Goal: Information Seeking & Learning: Learn about a topic

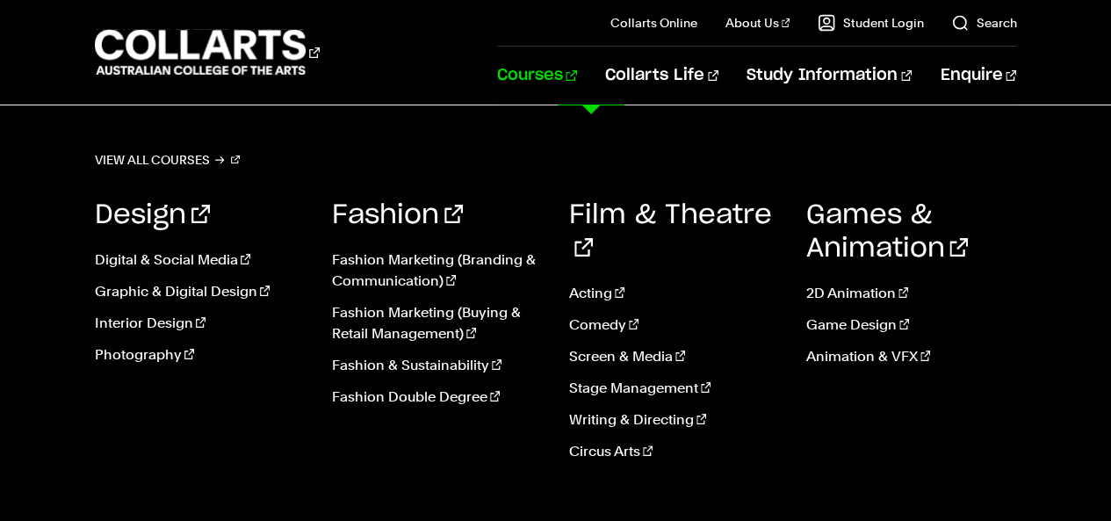
click at [567, 77] on link "Courses" at bounding box center [537, 76] width 80 height 58
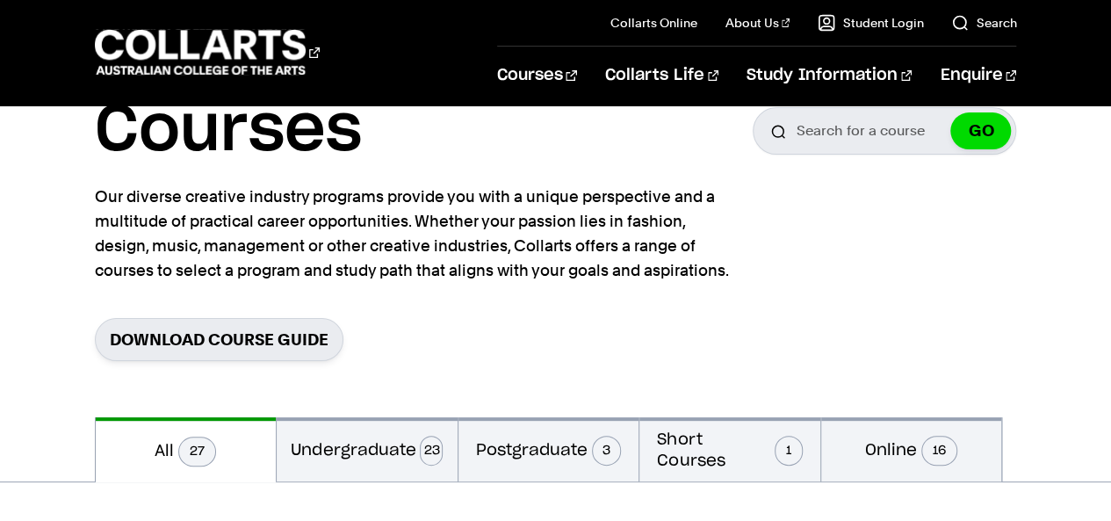
scroll to position [176, 0]
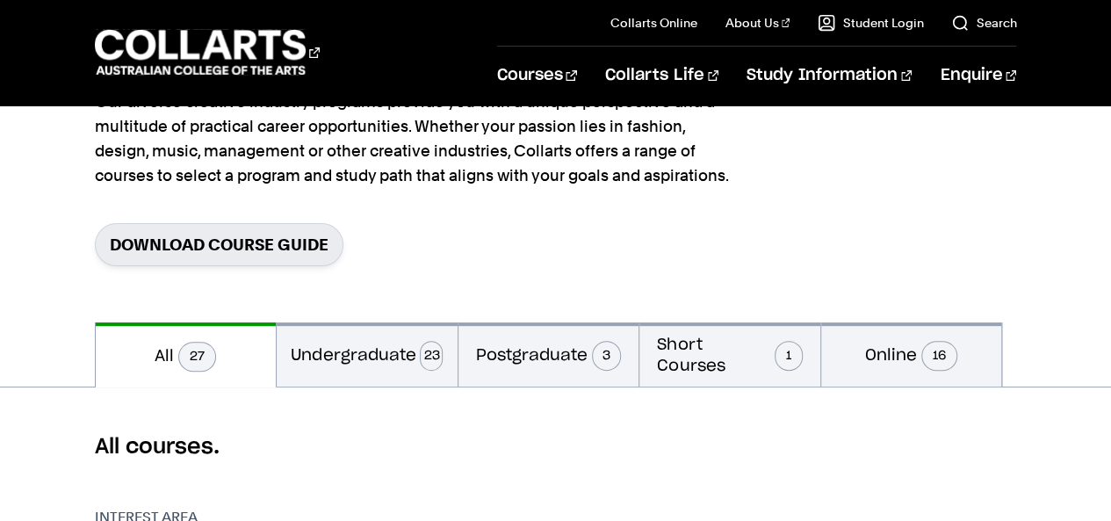
click at [195, 356] on span "27" at bounding box center [197, 357] width 38 height 30
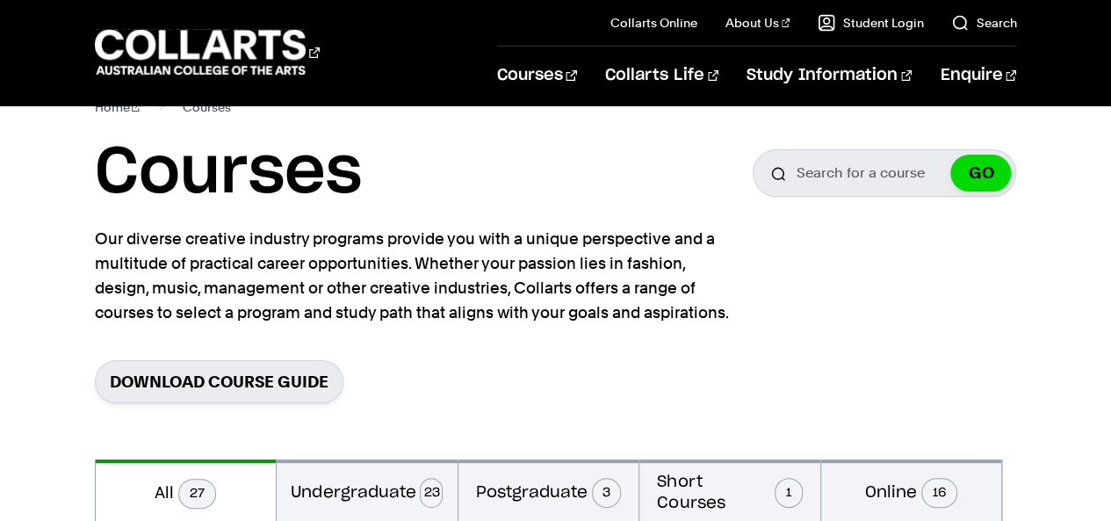
scroll to position [0, 0]
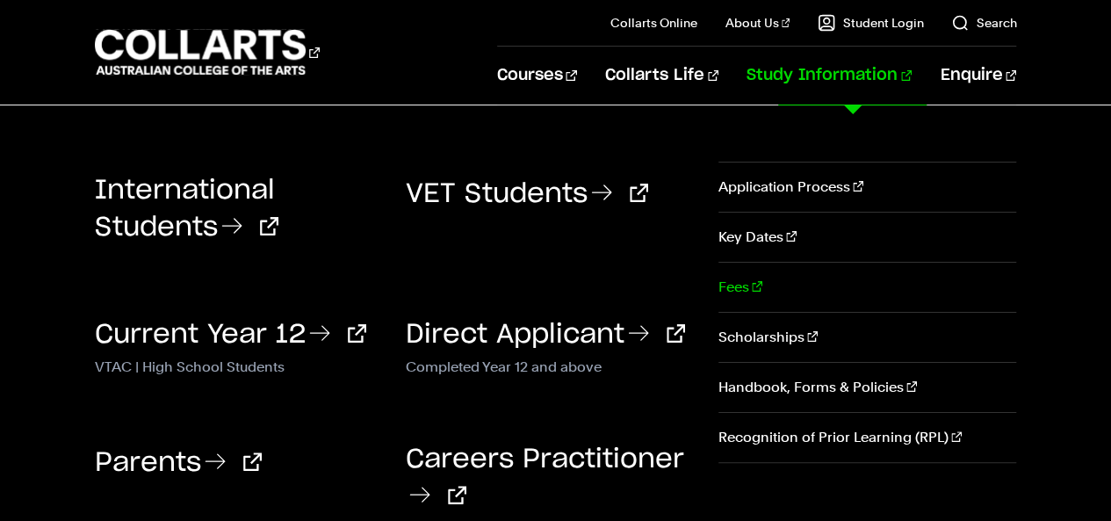
click at [737, 287] on link "Fees" at bounding box center [867, 287] width 298 height 49
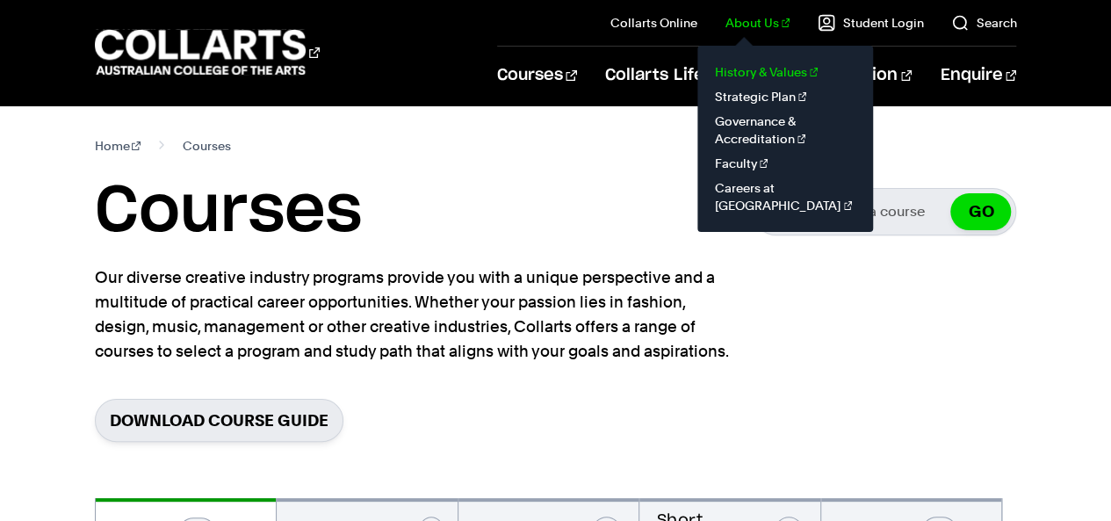
click at [757, 72] on link "History & Values" at bounding box center [784, 72] width 147 height 25
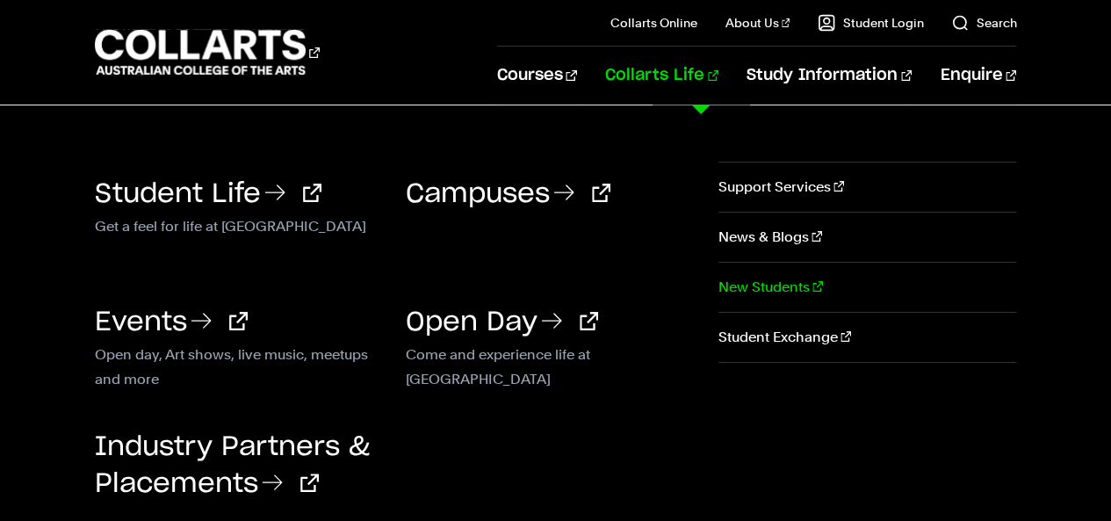
click at [747, 285] on link "New Students" at bounding box center [867, 287] width 298 height 49
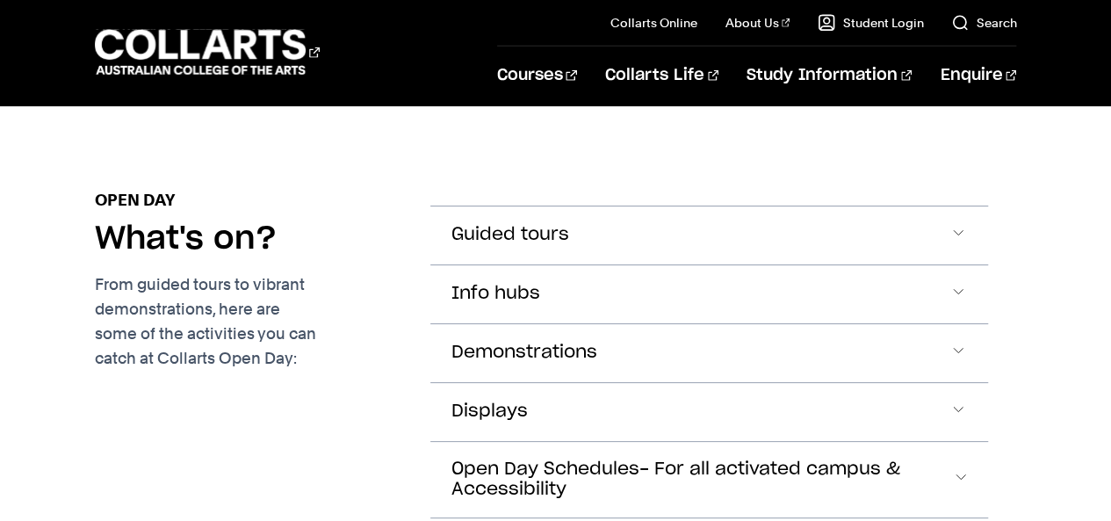
scroll to position [2458, 0]
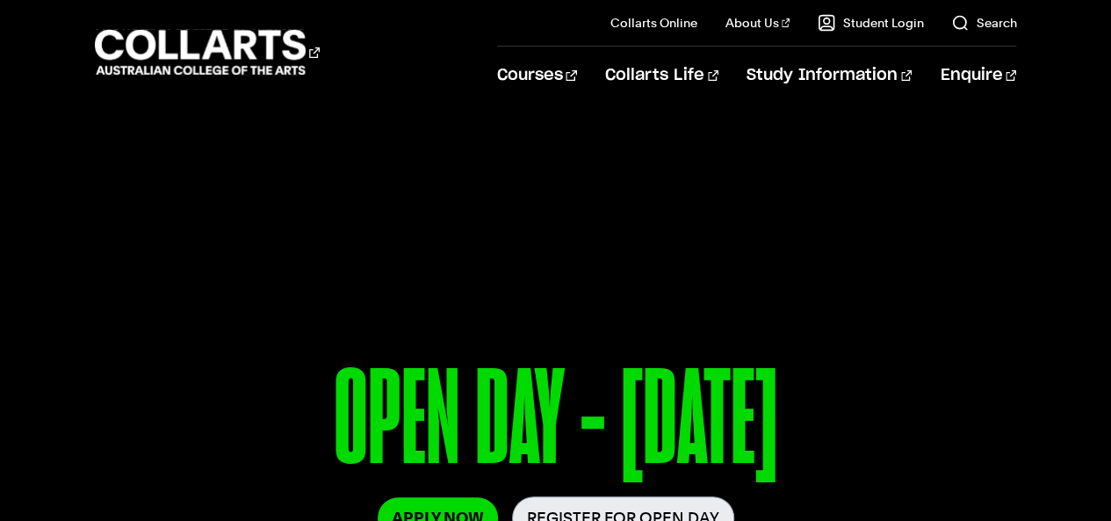
scroll to position [88, 0]
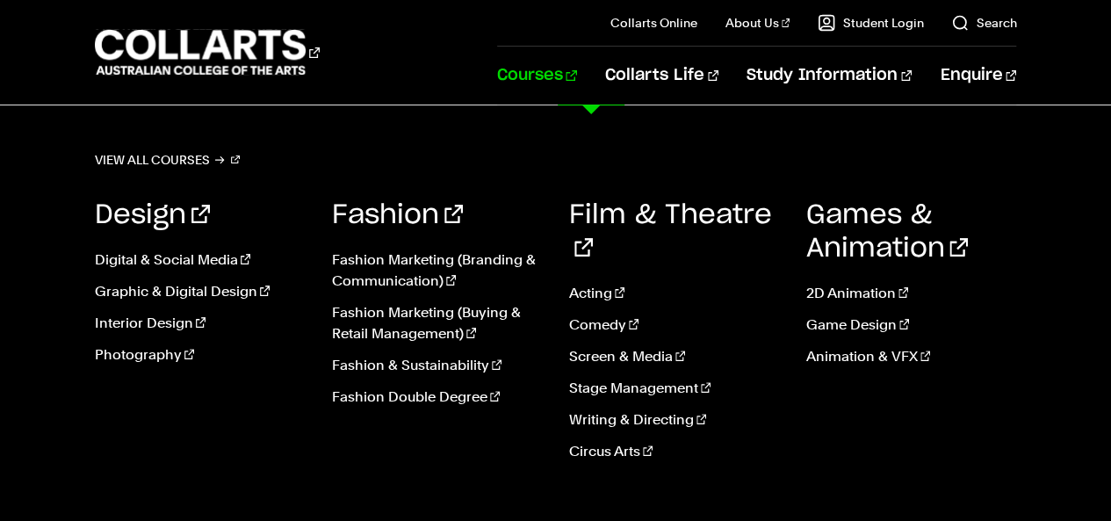
click at [577, 80] on link "Courses" at bounding box center [537, 76] width 80 height 58
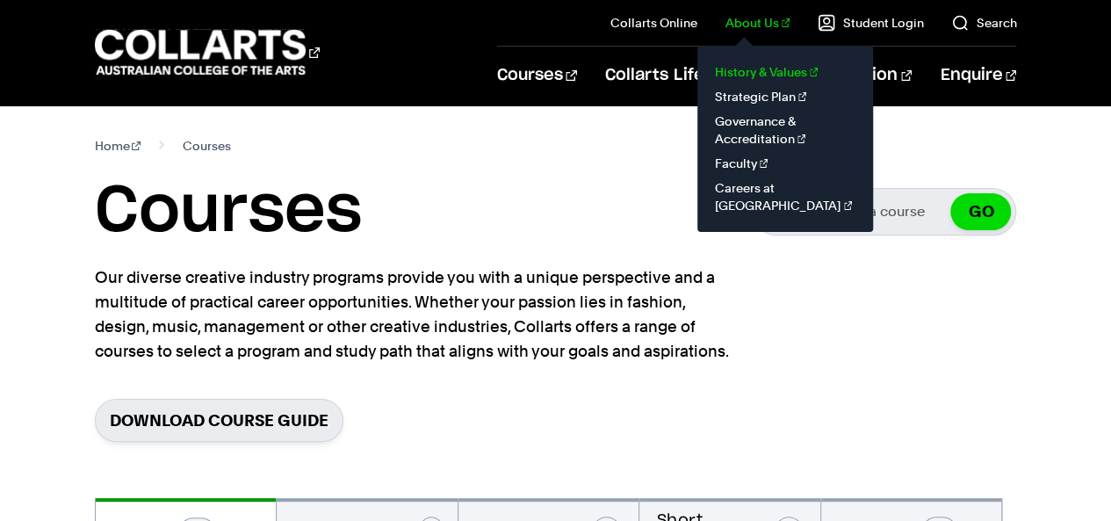
click at [754, 76] on link "History & Values" at bounding box center [784, 72] width 147 height 25
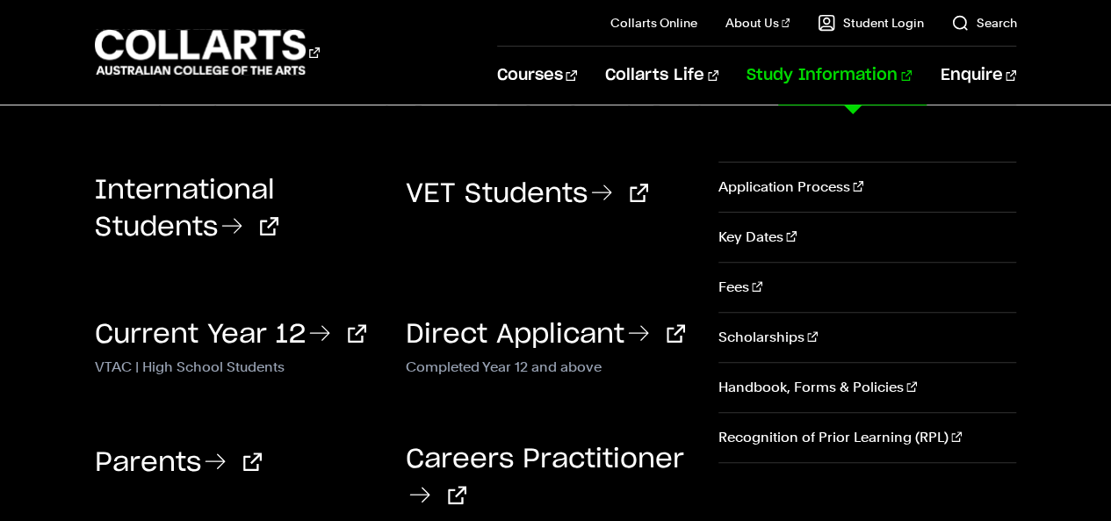
scroll to position [263, 0]
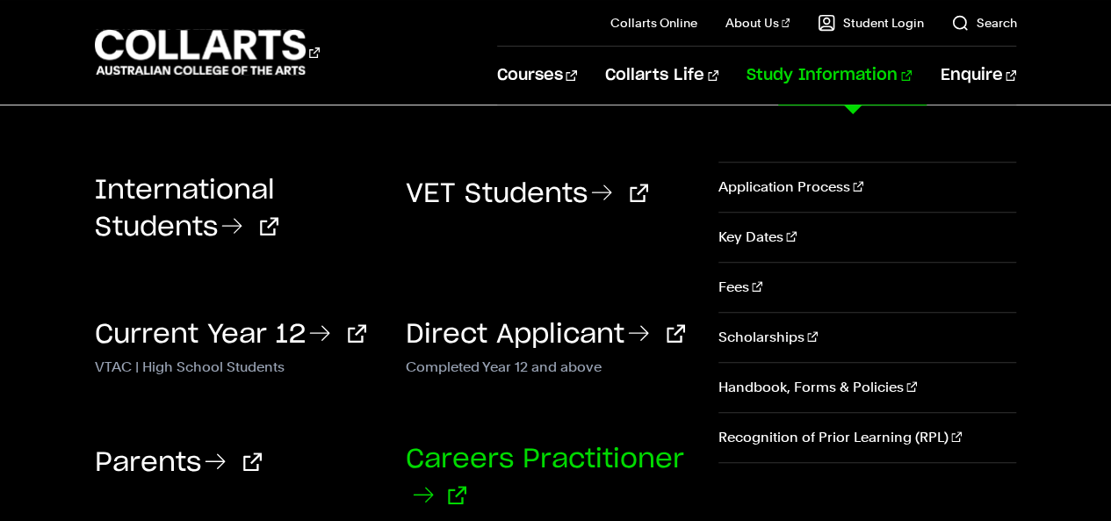
click at [425, 491] on icon at bounding box center [423, 494] width 18 height 14
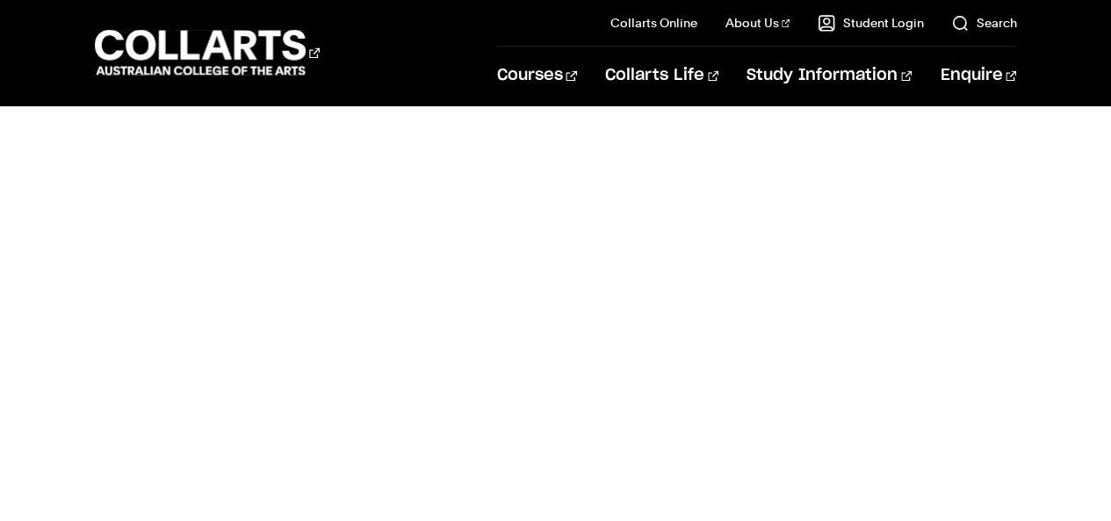
scroll to position [1405, 0]
